Goal: Information Seeking & Learning: Learn about a topic

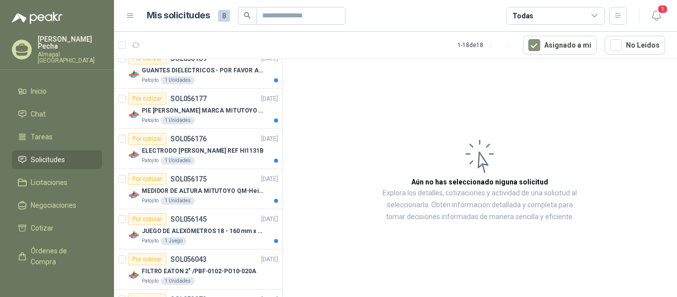
scroll to position [141, 0]
click at [227, 151] on p "ELECTRODO [PERSON_NAME] REF HI1131B" at bounding box center [203, 151] width 122 height 9
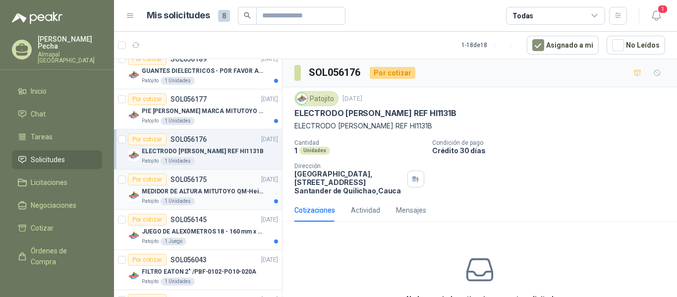
click at [209, 189] on p "MEDIDOR DE ALTURA MITUTOYO QM-Height 518-245" at bounding box center [203, 191] width 123 height 9
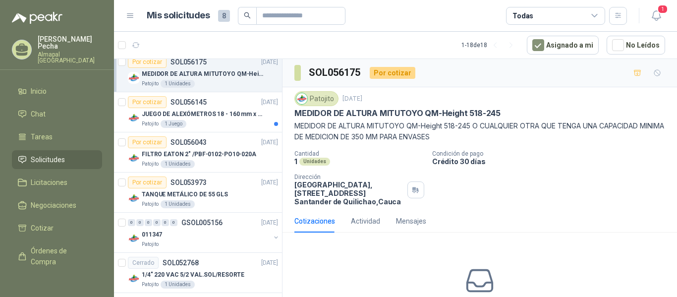
scroll to position [260, 0]
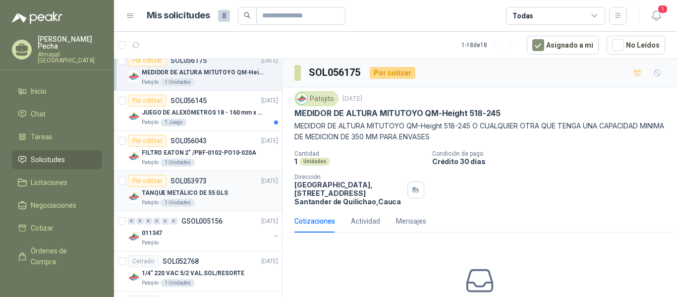
click at [230, 192] on div "TANQUE METÁLICO DE 55 GLS" at bounding box center [210, 193] width 136 height 12
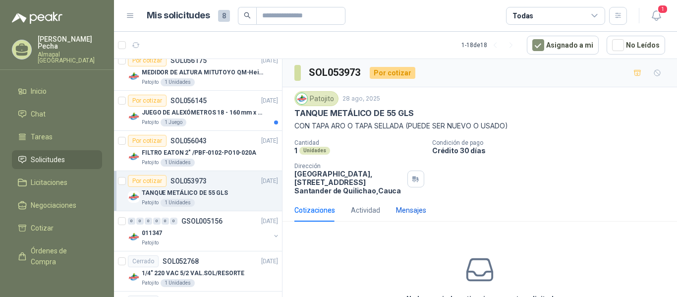
click at [413, 213] on div "Mensajes" at bounding box center [411, 210] width 30 height 11
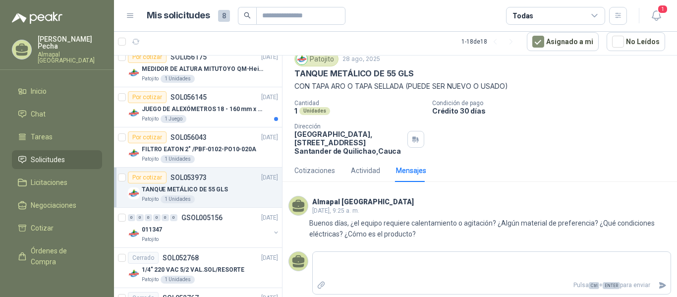
scroll to position [40, 0]
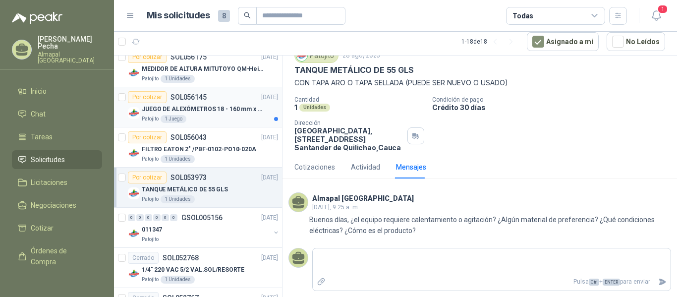
click at [233, 110] on p "JUEGO DE ALEXÓMETROS 18 - 160 mm x 0,01 mm 2824-S3" at bounding box center [203, 109] width 123 height 9
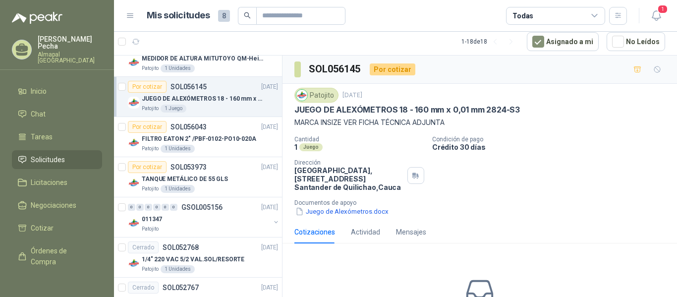
scroll to position [267, 0]
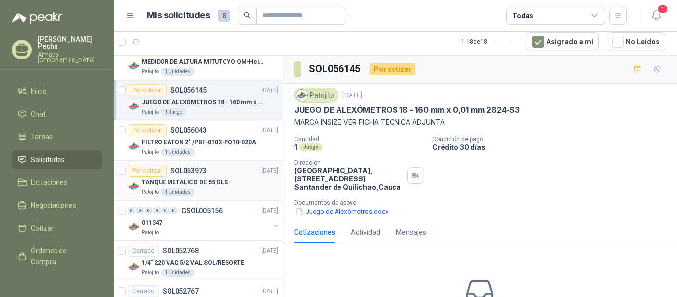
click at [204, 183] on p "TANQUE METÁLICO DE 55 GLS" at bounding box center [185, 182] width 86 height 9
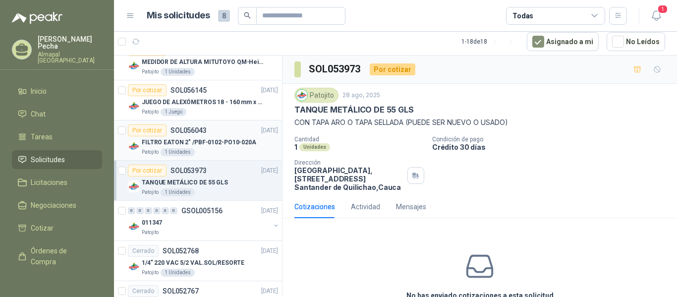
click at [234, 139] on p "FILTRO EATON 2" /PBF-0102-PO10-020A" at bounding box center [199, 142] width 115 height 9
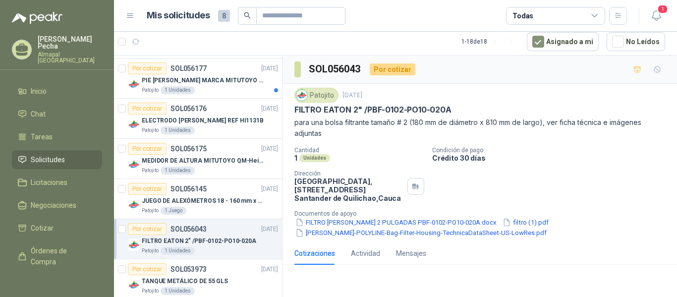
scroll to position [161, 0]
